Goal: Task Accomplishment & Management: Use online tool/utility

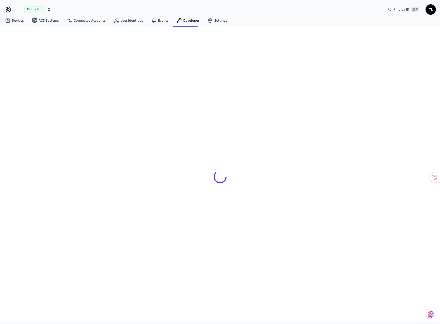
click at [26, 8] on span "Production" at bounding box center [34, 9] width 21 height 7
click at [29, 9] on span "Production" at bounding box center [34, 9] width 21 height 7
click at [87, 20] on link "Connected Accounts" at bounding box center [86, 20] width 47 height 9
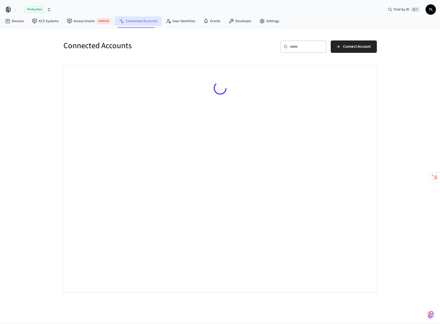
click at [134, 23] on link "Connected Accounts" at bounding box center [138, 20] width 47 height 9
click at [180, 22] on link "User Identities" at bounding box center [180, 20] width 38 height 9
click at [22, 20] on link "Devices" at bounding box center [14, 20] width 27 height 9
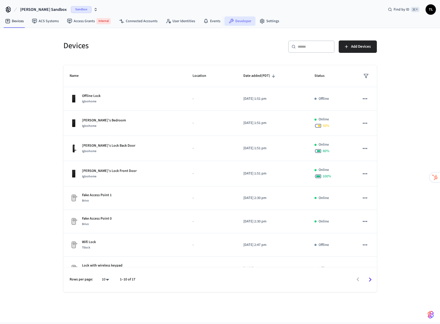
click at [247, 22] on link "Developer" at bounding box center [239, 20] width 31 height 9
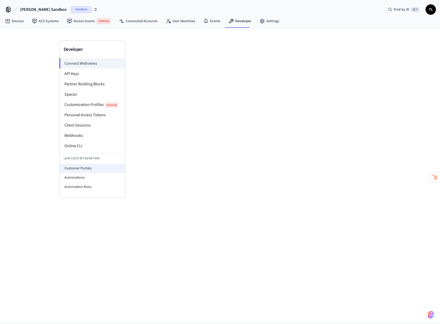
click at [81, 168] on li "Customer Portals" at bounding box center [91, 168] width 65 height 9
select select "**********"
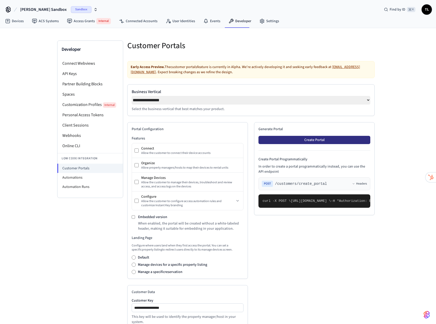
click at [325, 144] on button "Create Portal" at bounding box center [314, 140] width 112 height 8
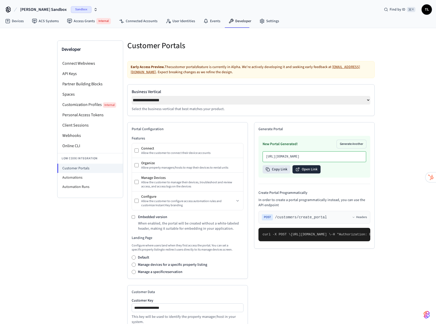
click at [313, 173] on button "Open Link" at bounding box center [306, 169] width 28 height 8
